Goal: Communication & Community: Share content

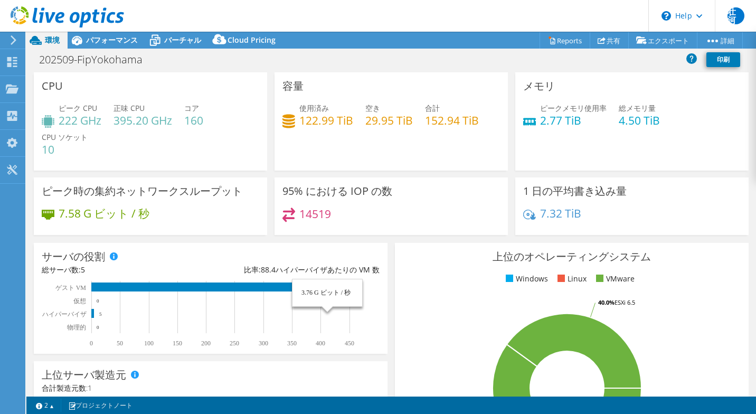
select select "USD"
click at [613, 42] on link "共有" at bounding box center [609, 40] width 39 height 16
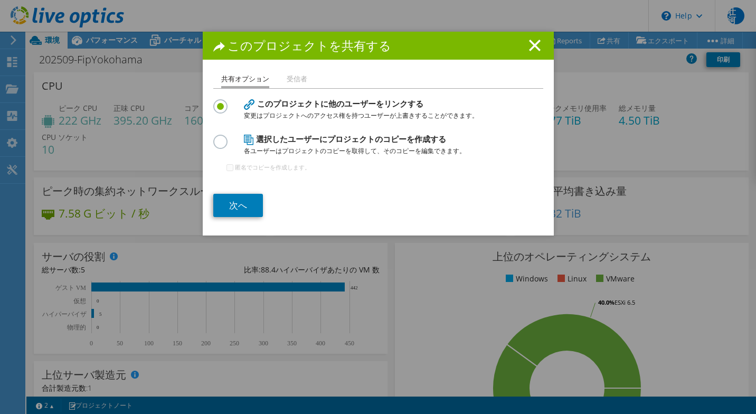
click at [219, 137] on label at bounding box center [222, 136] width 18 height 3
click at [0, 0] on input "radio" at bounding box center [0, 0] width 0 height 0
click at [237, 208] on link "次へ" at bounding box center [238, 205] width 50 height 23
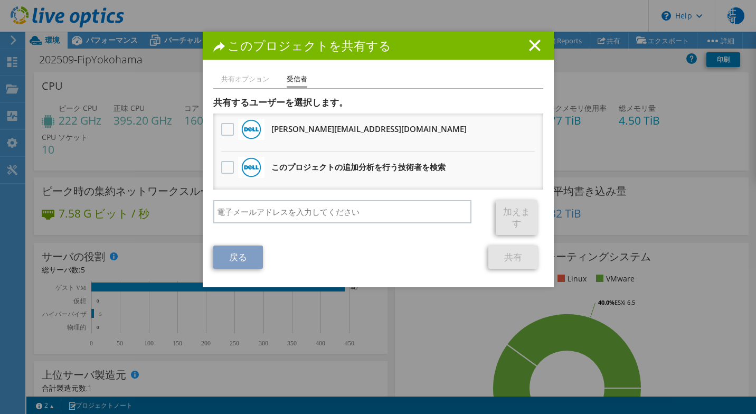
click at [338, 272] on div "共有オプション 受信者 このプロジェクトに他のユーザーをリンクする 変更はプロジェクトへのアクセス権を持つユーザーが上書きすることができます。 各ユーザーはプ…" at bounding box center [378, 180] width 351 height 214
click at [276, 130] on h3 "[PERSON_NAME][EMAIL_ADDRESS][DOMAIN_NAME] 匿名のコピーを受信します" at bounding box center [368, 128] width 195 height 17
drag, startPoint x: 267, startPoint y: 129, endPoint x: 370, endPoint y: 134, distance: 103.1
click at [370, 134] on h3 "[PERSON_NAME][EMAIL_ADDRESS][DOMAIN_NAME] 匿名のコピーを受信します" at bounding box center [368, 128] width 195 height 17
copy h3 "Yoshida.Hiroyuki@Dell.com"
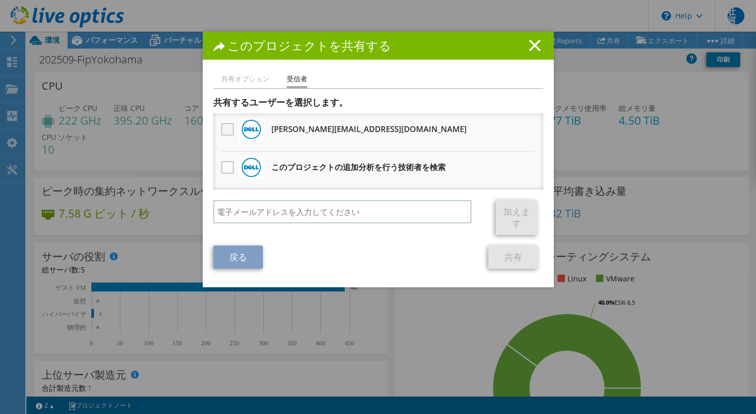
click at [224, 131] on label at bounding box center [228, 129] width 15 height 13
click at [0, 0] on input "checkbox" at bounding box center [0, 0] width 0 height 0
click at [504, 263] on link "共有" at bounding box center [514, 257] width 50 height 23
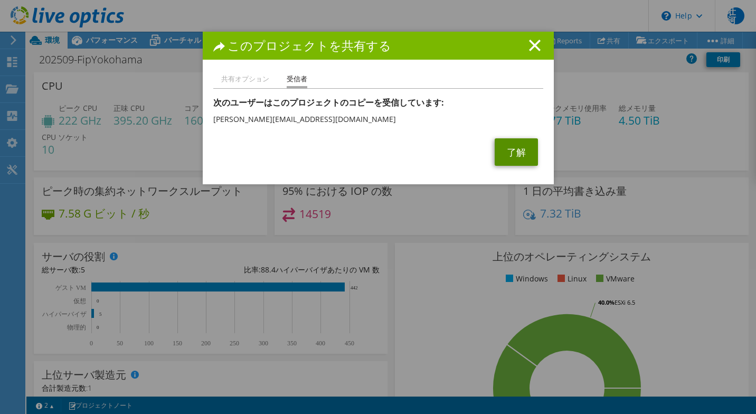
click at [503, 155] on link "了解" at bounding box center [516, 151] width 43 height 27
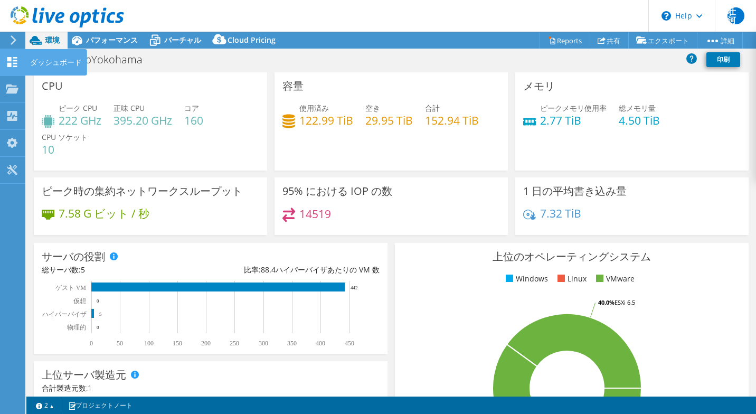
click at [10, 62] on icon at bounding box center [12, 62] width 13 height 10
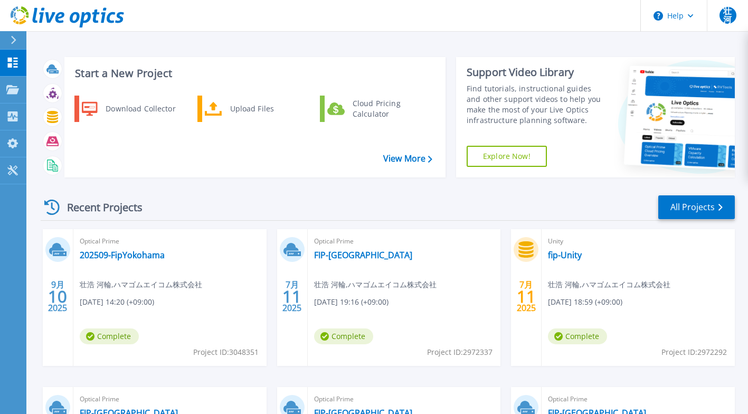
click at [187, 352] on div "Optical Prime 202509-FipYokohama 壮浩 [PERSON_NAME] , ハマゴムエイコム株式会社 [DATE] 14:20 (…" at bounding box center [169, 297] width 193 height 137
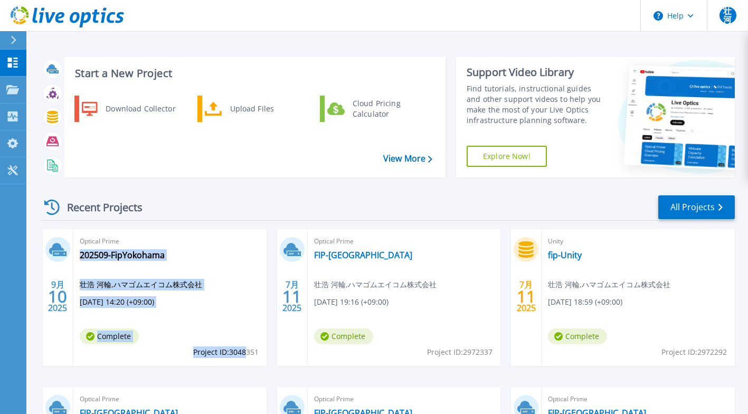
drag, startPoint x: 261, startPoint y: 354, endPoint x: 247, endPoint y: 354, distance: 13.7
click at [247, 354] on div "Optical Prime 202509-FipYokohama 壮浩 [PERSON_NAME] , ハマゴムエイコム株式会社 [DATE] 14:20 (…" at bounding box center [169, 297] width 193 height 137
click at [247, 354] on span "Project ID: 3048351" at bounding box center [225, 352] width 65 height 12
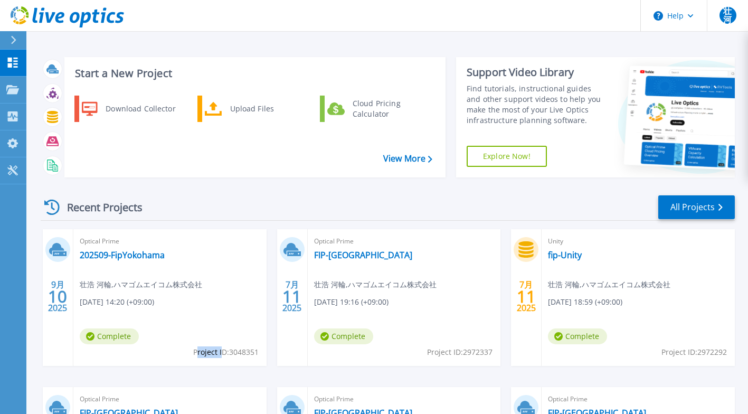
drag, startPoint x: 195, startPoint y: 352, endPoint x: 219, endPoint y: 352, distance: 24.3
click at [219, 352] on span "Project ID: 3048351" at bounding box center [225, 352] width 65 height 12
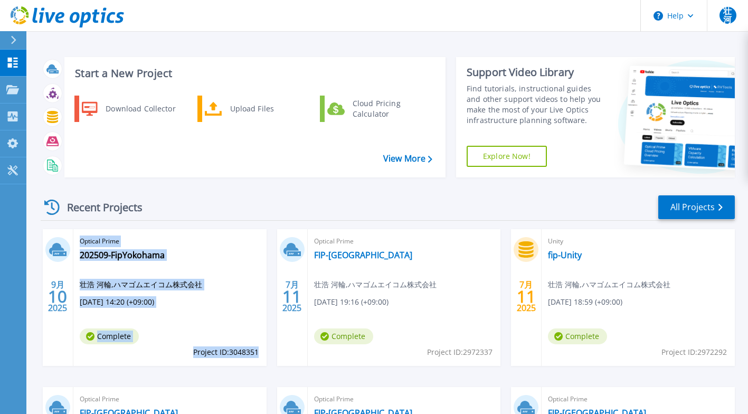
drag, startPoint x: 78, startPoint y: 240, endPoint x: 258, endPoint y: 352, distance: 211.6
click at [258, 352] on div "Optical Prime 202509-FipYokohama 壮浩 [PERSON_NAME] , ハマゴムエイコム株式会社 [DATE] 14:20 (…" at bounding box center [169, 297] width 193 height 137
copy div "Optical Prime 202509-FipYokohama 壮浩 [PERSON_NAME] , ハマゴムエイコム株式会社 [DATE] 14:20 (…"
